Goal: Find specific page/section: Find specific page/section

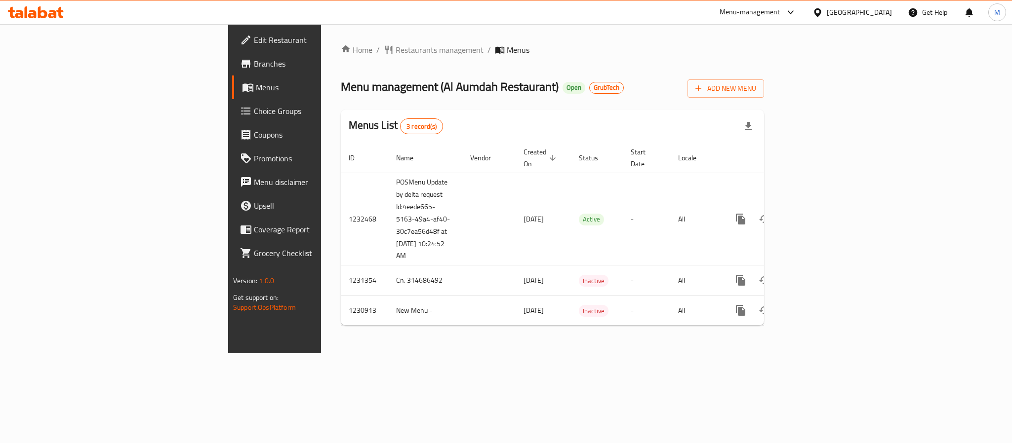
click at [254, 59] on span "Branches" at bounding box center [321, 64] width 135 height 12
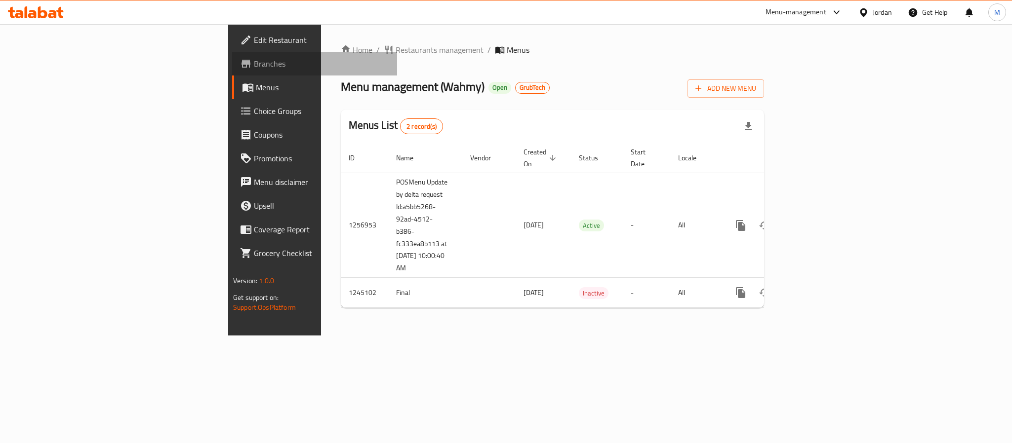
click at [254, 62] on span "Branches" at bounding box center [321, 64] width 135 height 12
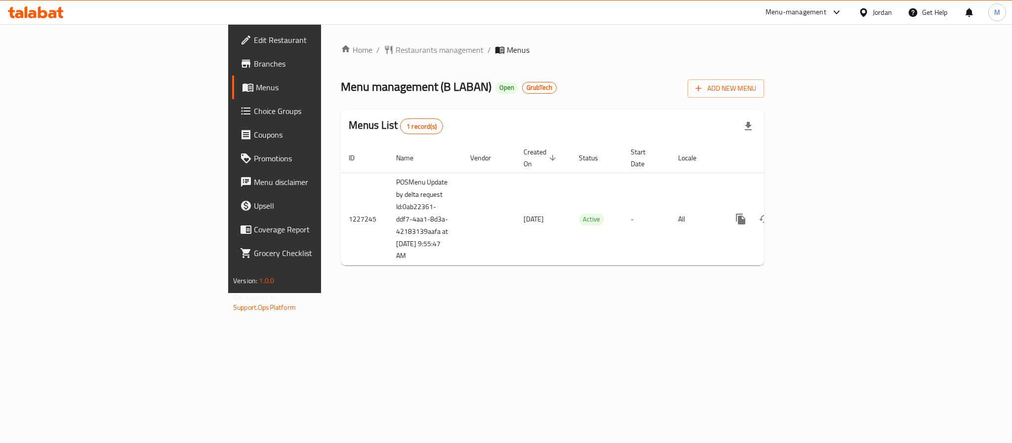
click at [254, 67] on span "Branches" at bounding box center [321, 64] width 135 height 12
